Goal: Transaction & Acquisition: Purchase product/service

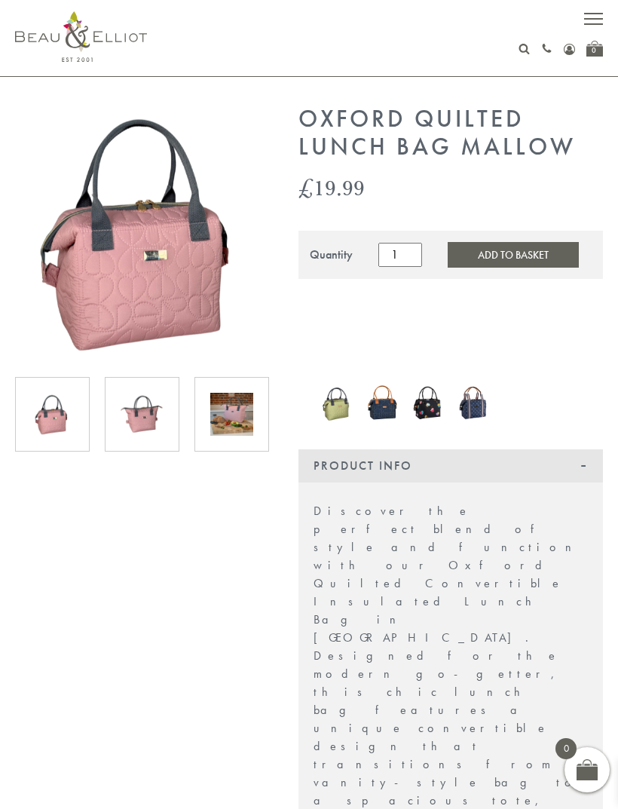
click at [243, 407] on img at bounding box center [231, 414] width 43 height 43
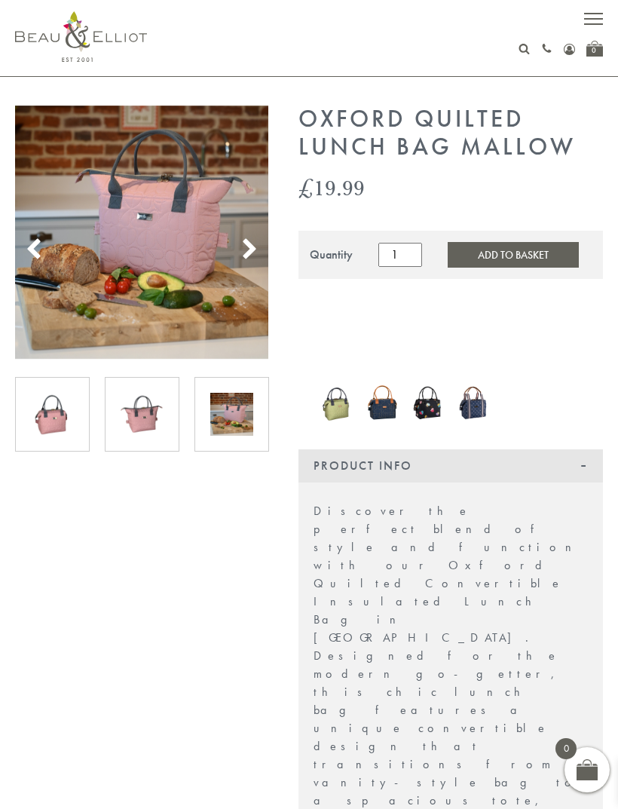
click at [390, 404] on img at bounding box center [382, 402] width 31 height 41
click at [350, 403] on img at bounding box center [336, 402] width 31 height 42
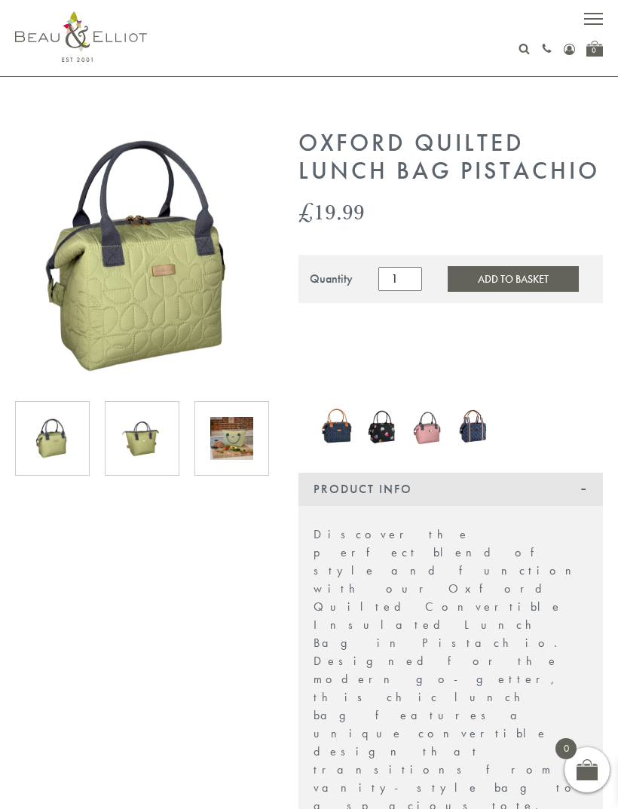
click at [389, 432] on img at bounding box center [382, 426] width 31 height 41
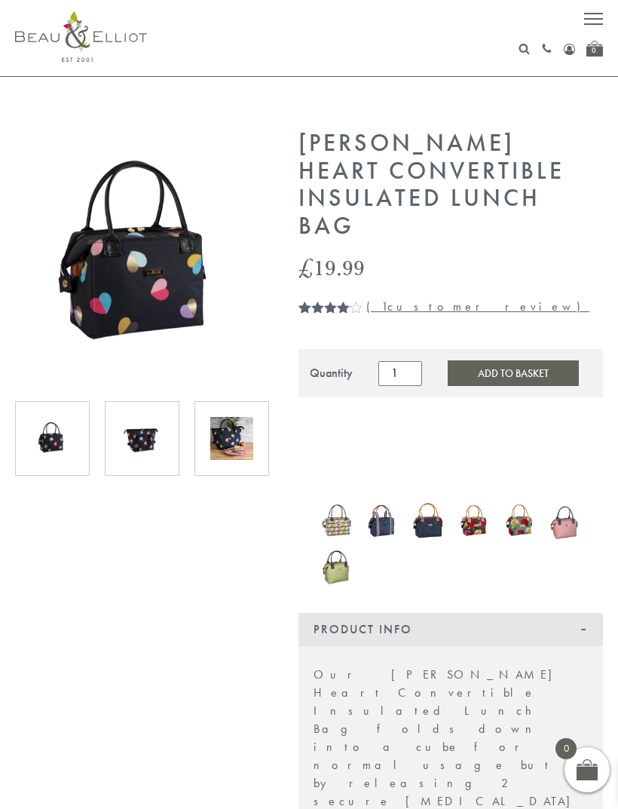
click at [563, 516] on img at bounding box center [565, 520] width 31 height 41
